Goal: Task Accomplishment & Management: Use online tool/utility

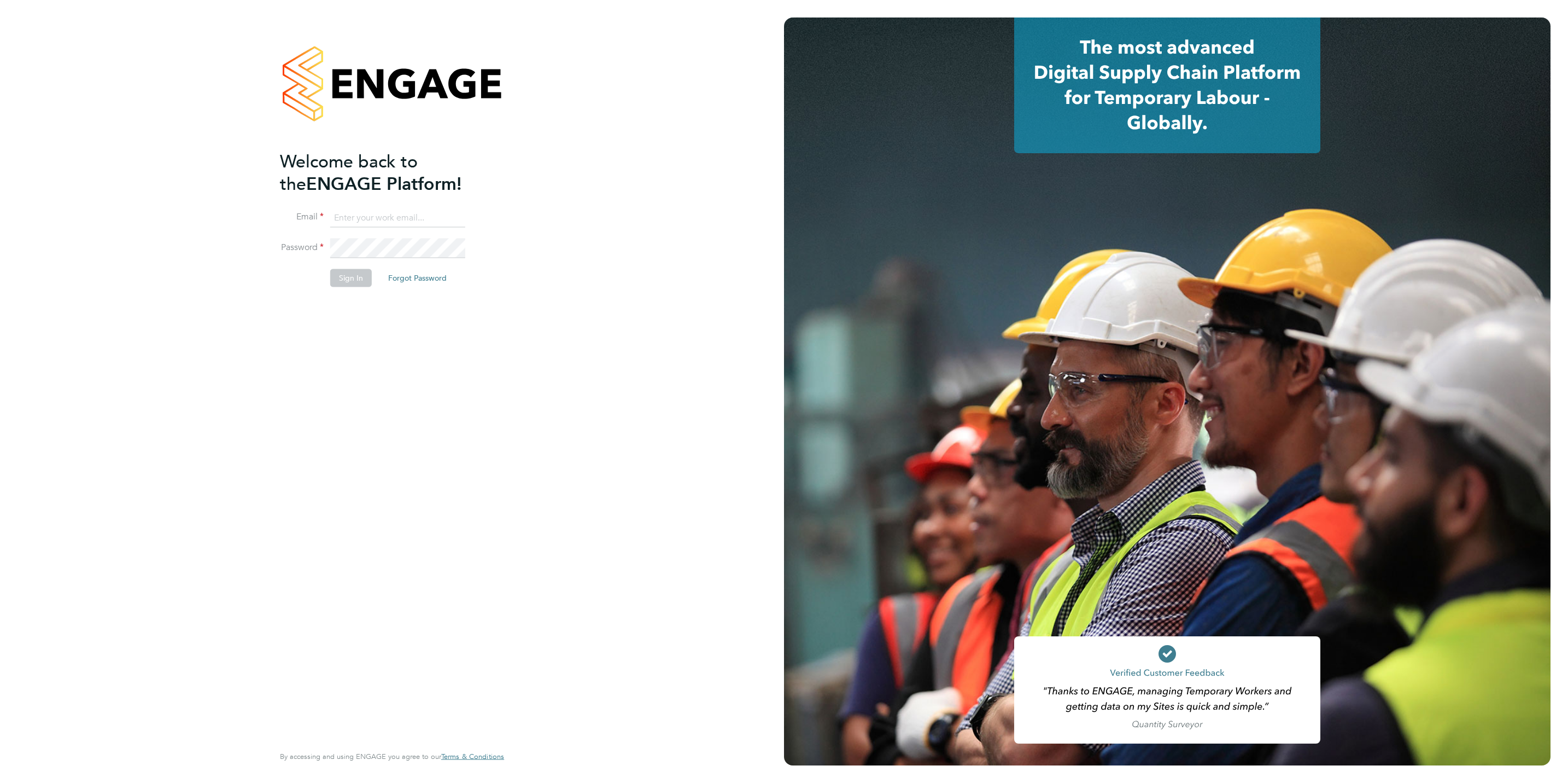
click at [428, 227] on li "Email" at bounding box center [386, 223] width 213 height 30
click at [428, 225] on input at bounding box center [398, 217] width 135 height 19
type input "[EMAIL_ADDRESS][DOMAIN_NAME]"
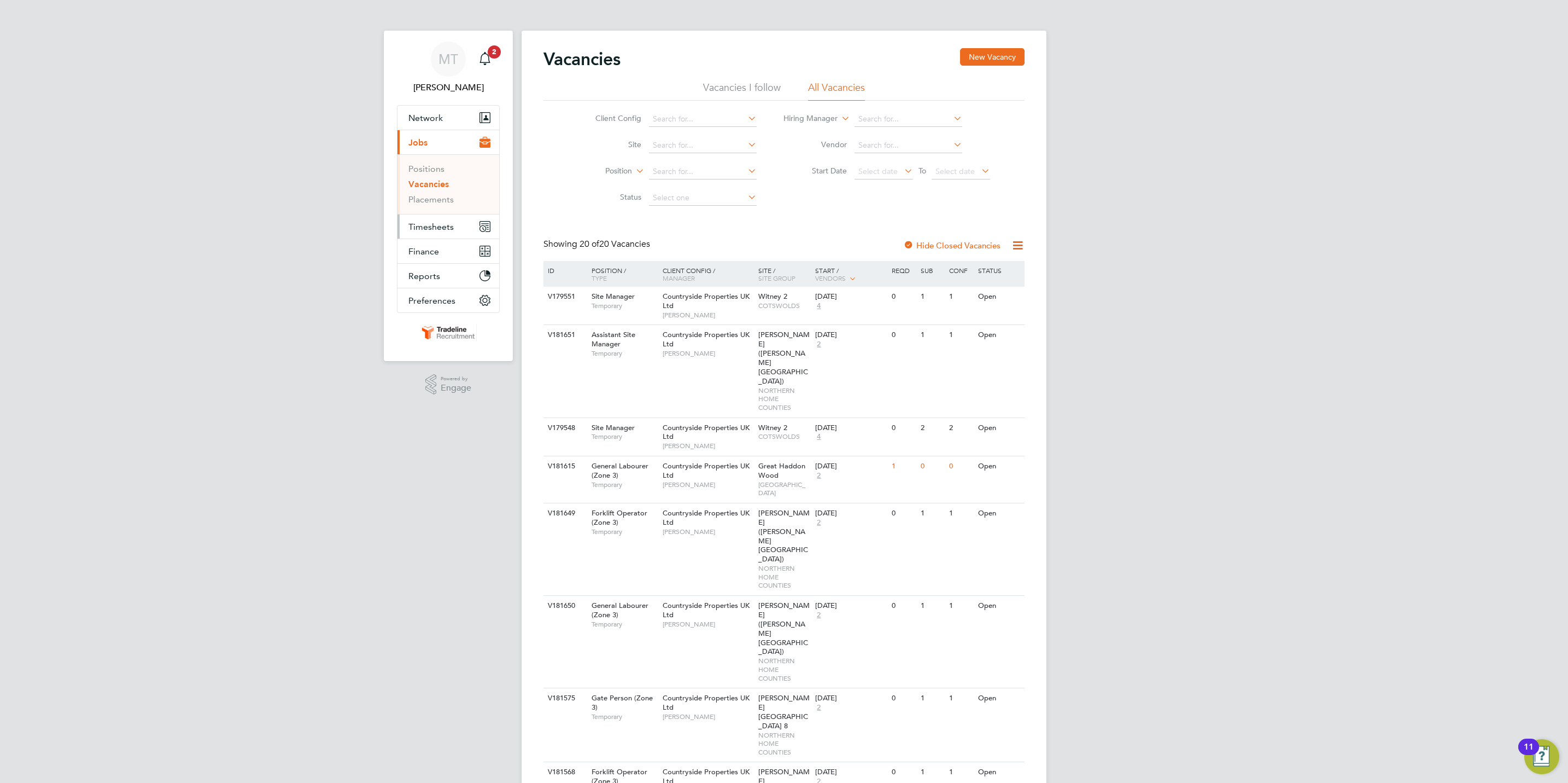
click at [472, 217] on button "Timesheets" at bounding box center [448, 226] width 102 height 24
click at [448, 192] on link "Timesheets" at bounding box center [431, 192] width 45 height 10
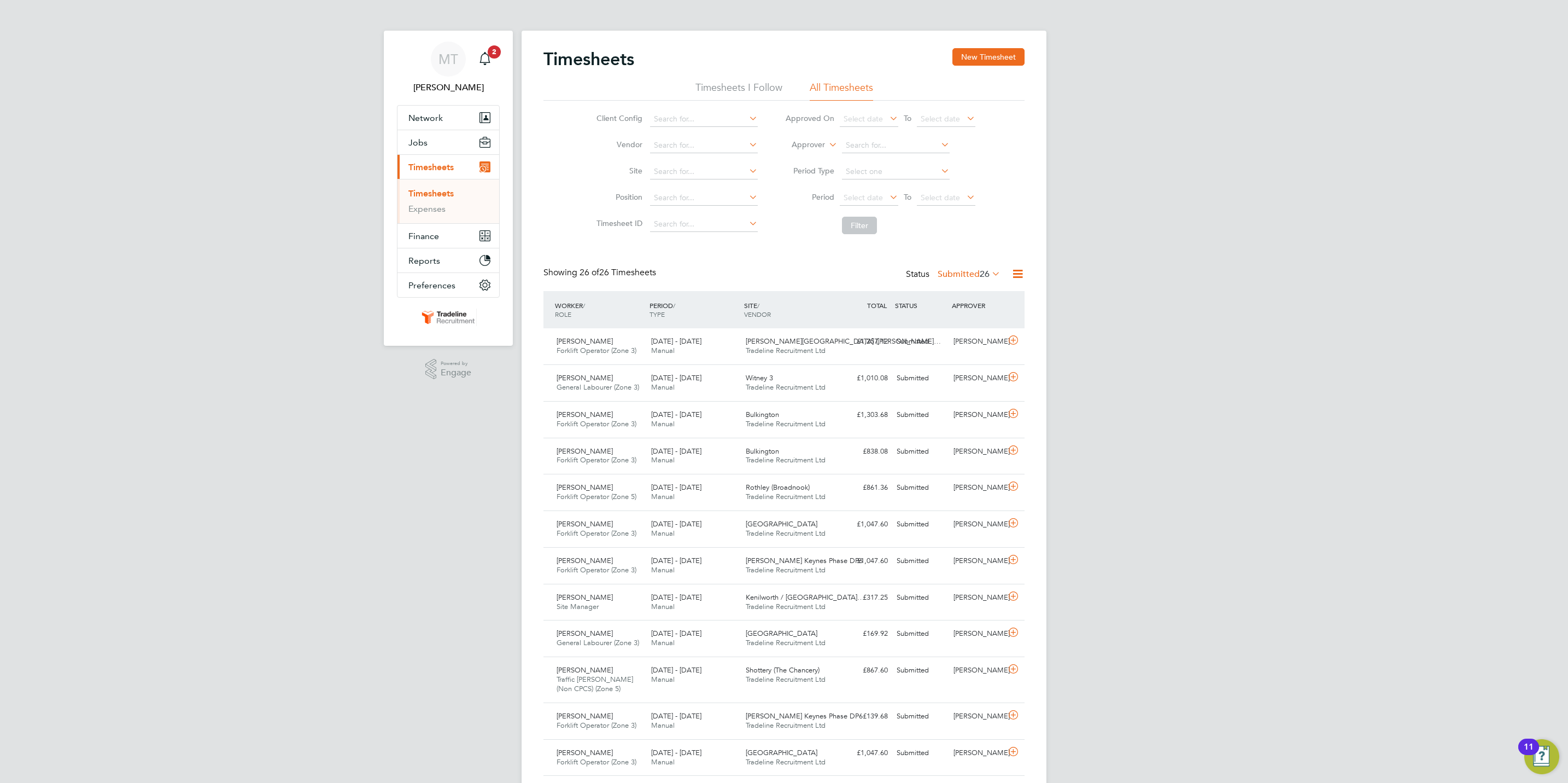
click at [432, 200] on li "Timesheets" at bounding box center [449, 196] width 82 height 16
click at [435, 192] on link "Timesheets" at bounding box center [431, 192] width 45 height 10
click at [452, 190] on link "Timesheets" at bounding box center [431, 192] width 45 height 10
click at [686, 178] on input at bounding box center [704, 171] width 108 height 16
click at [712, 186] on li "Glenvale Park" at bounding box center [704, 187] width 109 height 15
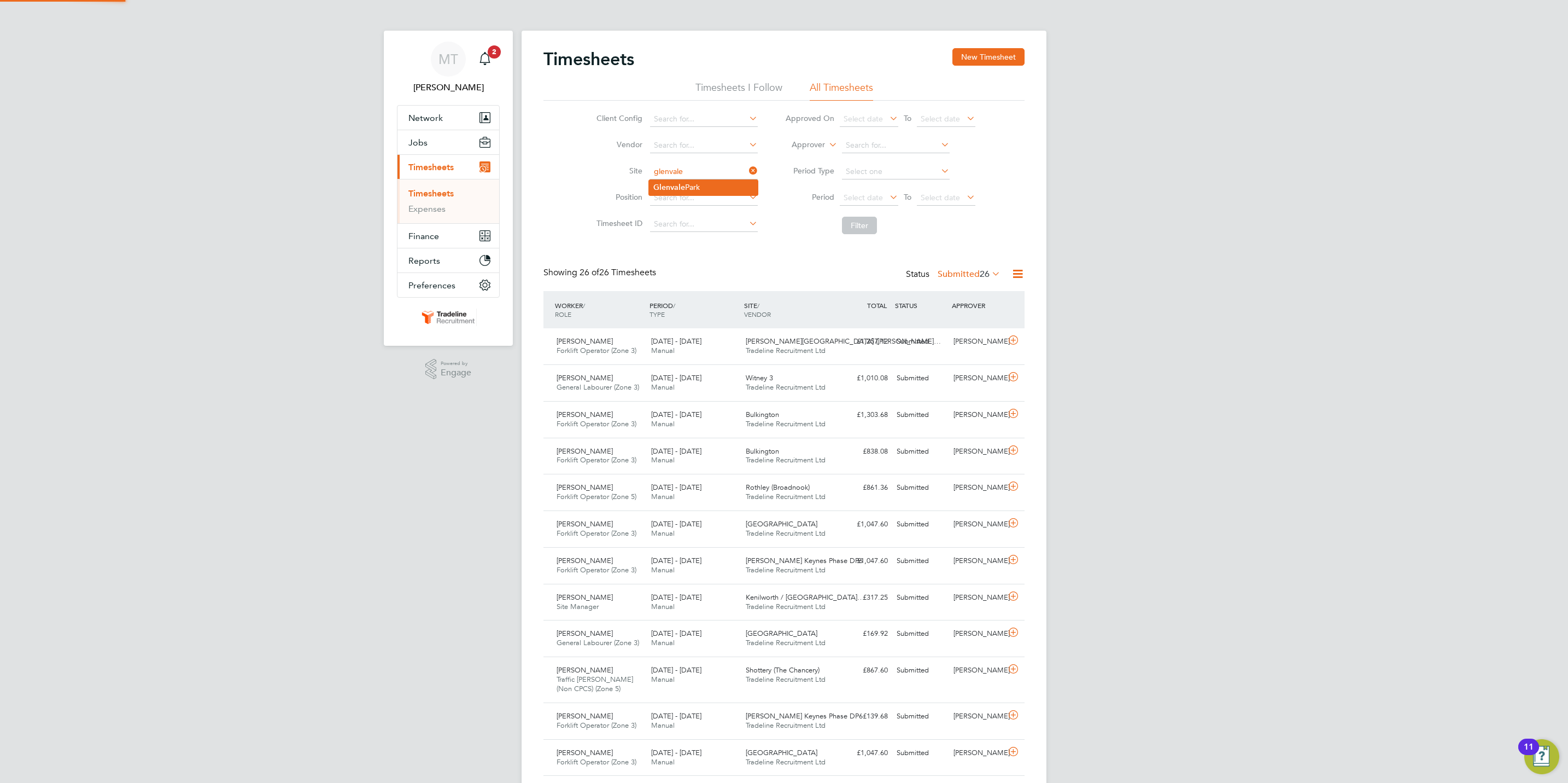
type input "Glenvale Park"
click at [853, 234] on button "Filter" at bounding box center [859, 225] width 35 height 18
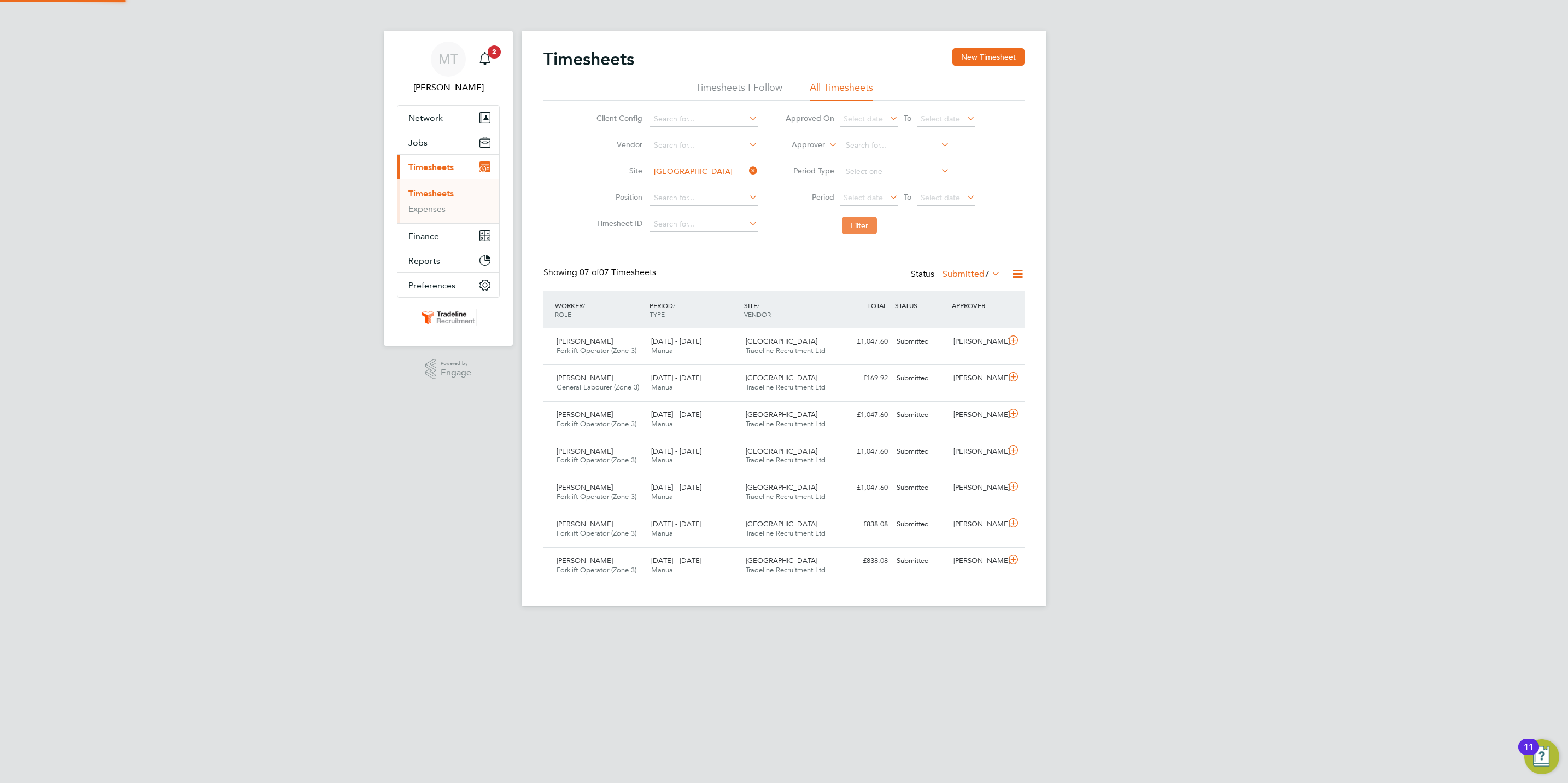
scroll to position [28, 95]
click at [496, 62] on div "Main navigation" at bounding box center [485, 59] width 22 height 22
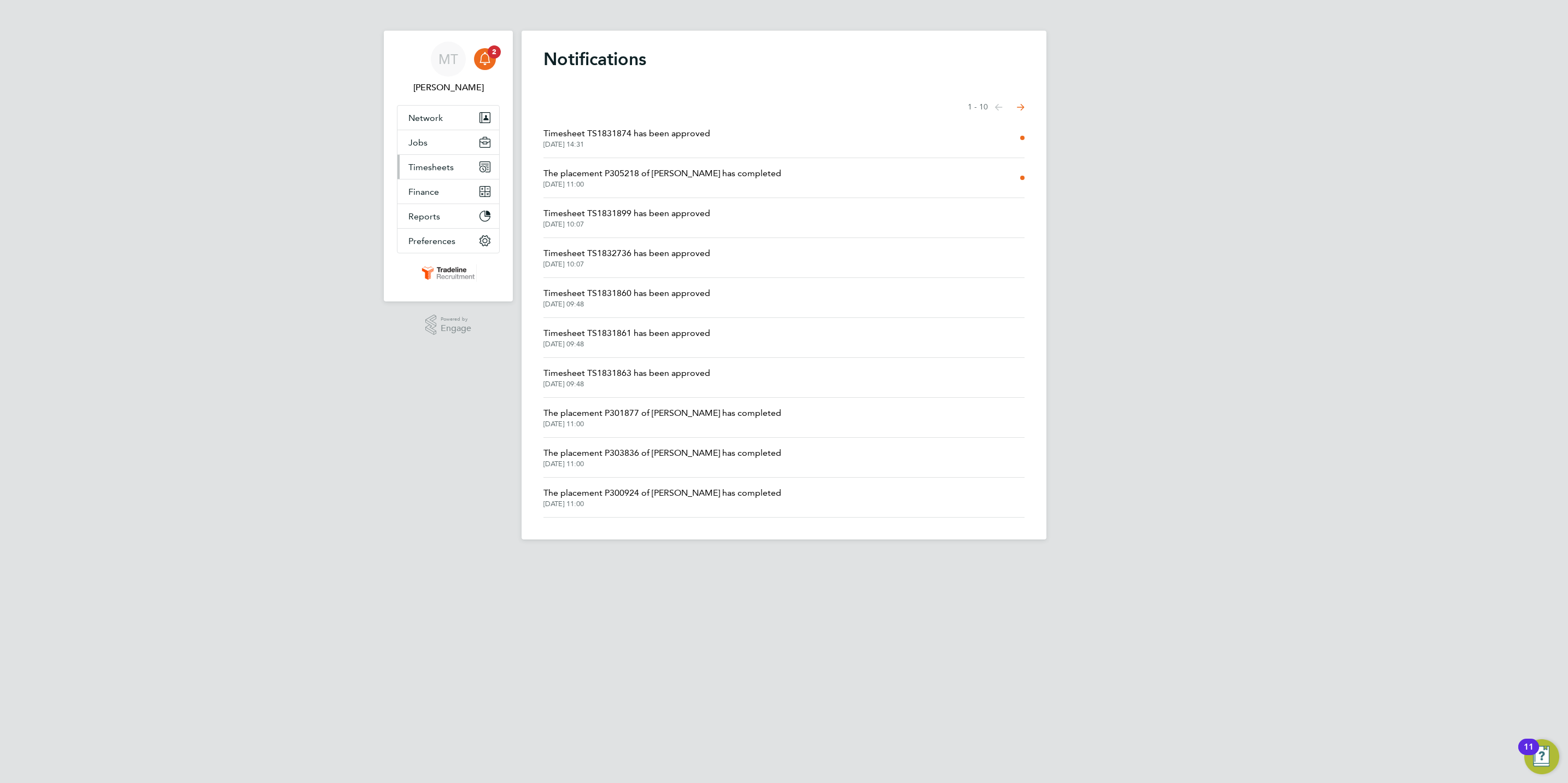
click at [436, 174] on button "Timesheets" at bounding box center [448, 166] width 102 height 24
click at [484, 74] on link "Notifications 2" at bounding box center [485, 59] width 22 height 35
click at [484, 59] on icon "Main navigation" at bounding box center [485, 58] width 13 height 13
